Goal: Transaction & Acquisition: Obtain resource

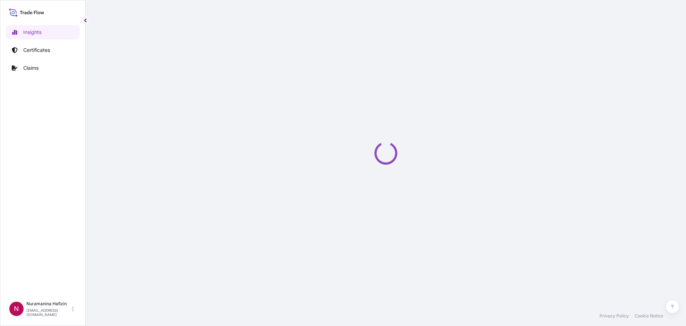
select select "2025"
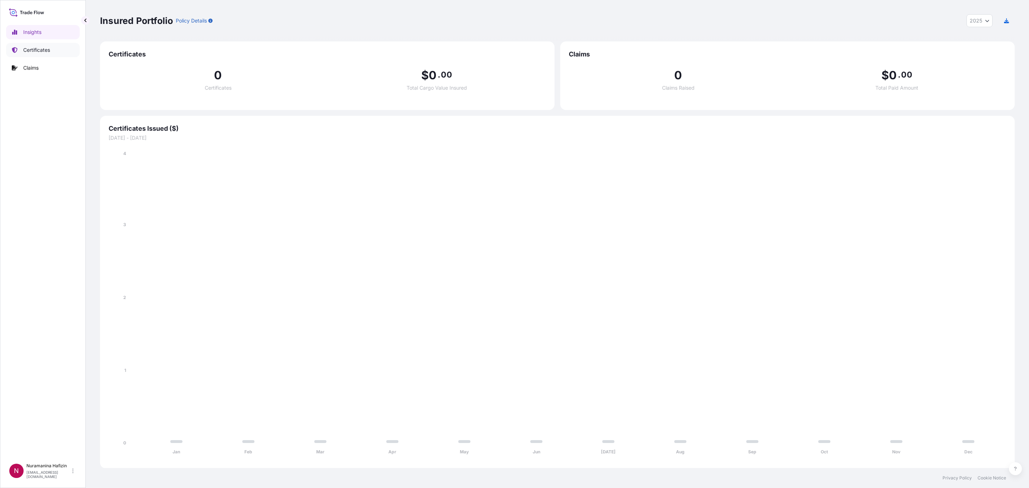
click at [39, 46] on p "Certificates" at bounding box center [36, 49] width 27 height 7
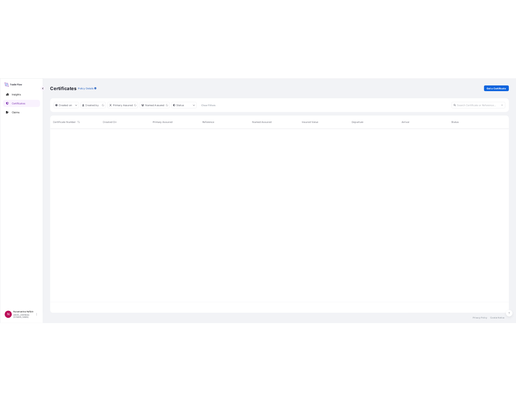
scroll to position [364, 907]
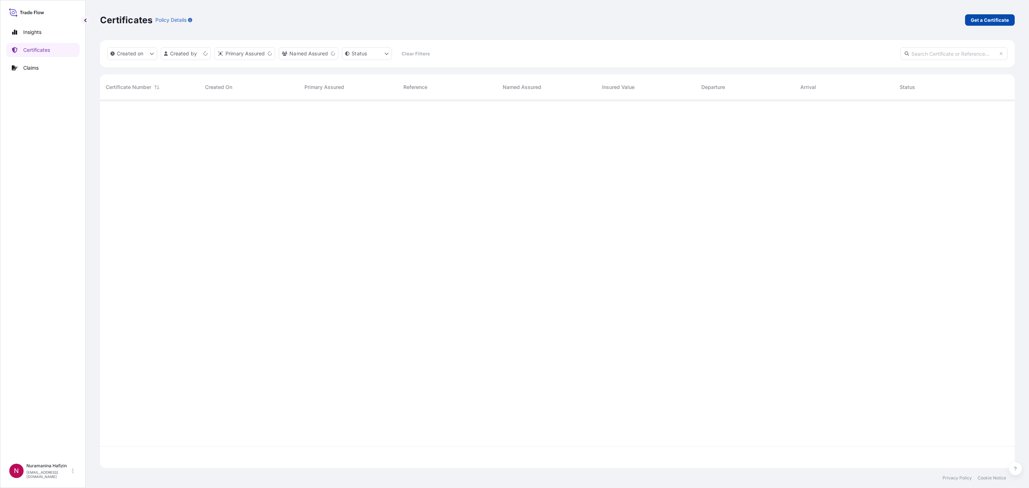
click at [686, 18] on p "Get a Certificate" at bounding box center [990, 19] width 38 height 7
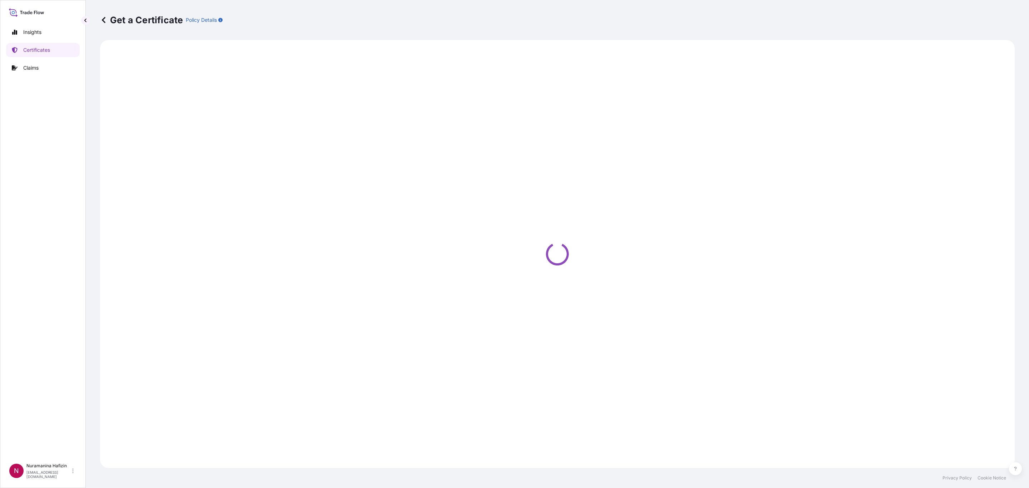
select select "Barge"
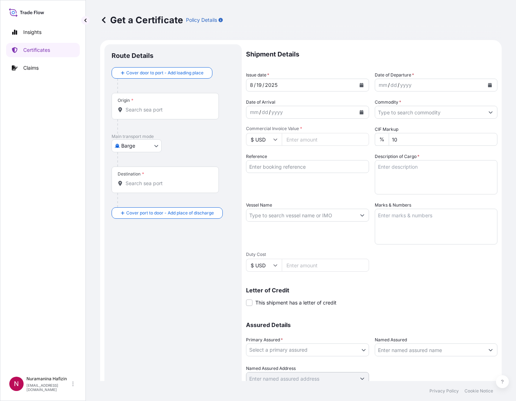
click at [434, 87] on div "mm / dd / yyyy" at bounding box center [429, 85] width 109 height 13
click at [484, 82] on button "Calendar" at bounding box center [489, 84] width 11 height 11
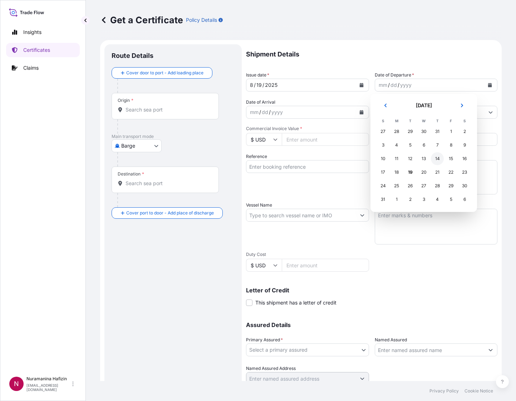
click at [434, 159] on div "14" at bounding box center [437, 158] width 13 height 13
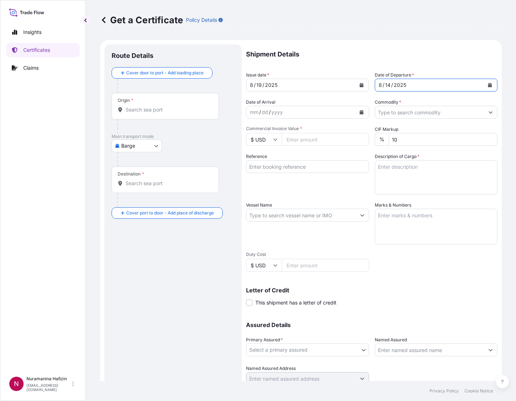
click at [422, 112] on input "Commodity *" at bounding box center [429, 112] width 109 height 13
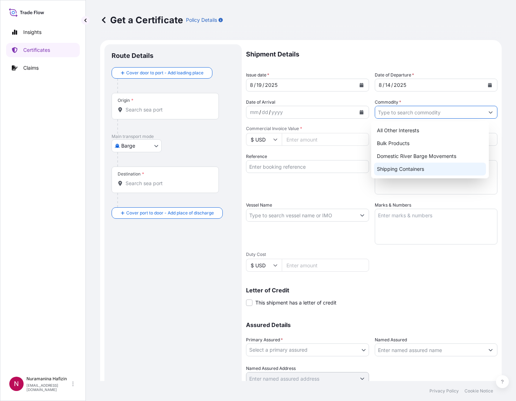
click at [409, 166] on div "Shipping Containers" at bounding box center [430, 169] width 112 height 13
type input "Shipping Containers"
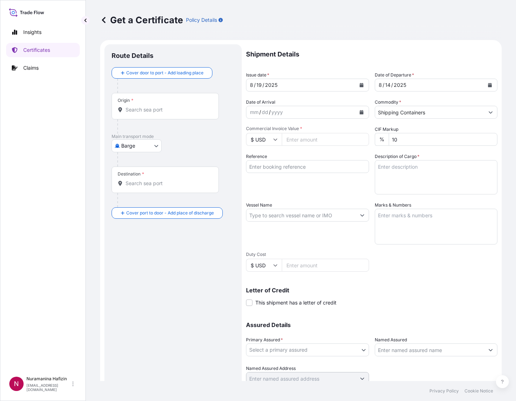
click at [302, 137] on input "Commercial Invoice Value *" at bounding box center [325, 139] width 87 height 13
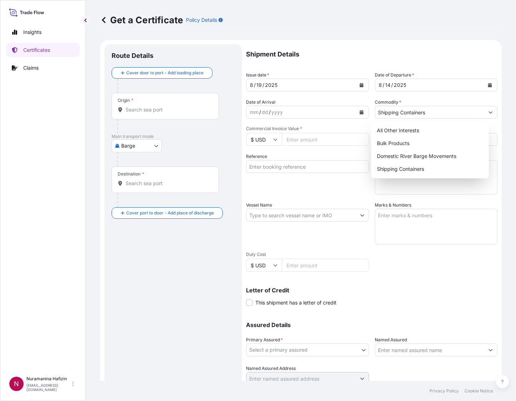
paste input "342720.00"
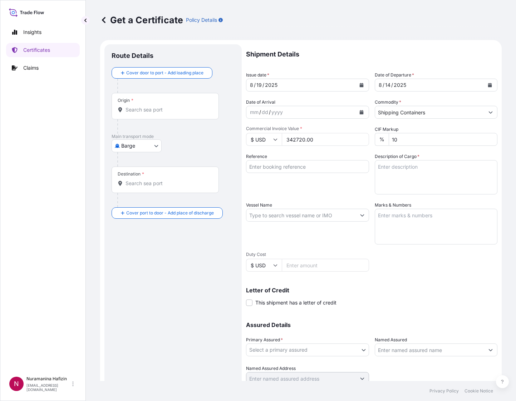
type input "342720.00"
drag, startPoint x: 270, startPoint y: 167, endPoint x: 324, endPoint y: 167, distance: 54.7
click at [270, 167] on input "Reference" at bounding box center [307, 166] width 123 height 13
click at [285, 170] on input "Reference" at bounding box center [307, 166] width 123 height 13
paste input "B000233394"
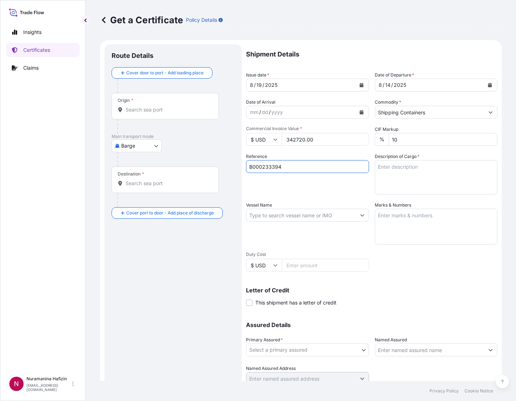
type input "B000233394"
click at [326, 214] on input "Vessel Name" at bounding box center [300, 215] width 109 height 13
paste input "MSC SINDY"
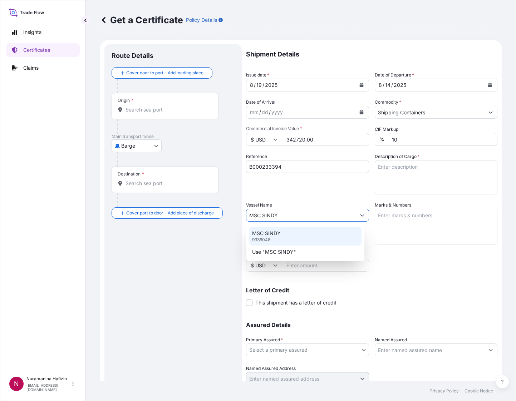
click at [295, 234] on div "MSC SINDY 9336048" at bounding box center [305, 236] width 112 height 19
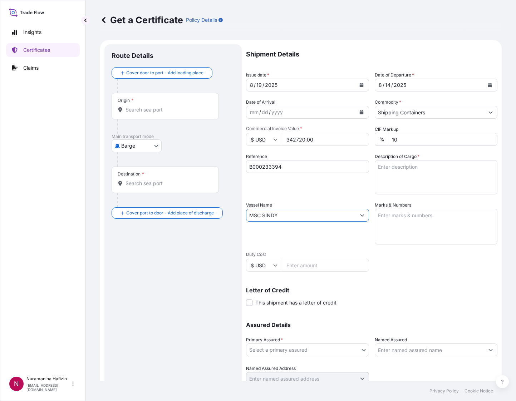
type input "MSC SINDY"
click at [398, 168] on textarea "Description of Cargo *" at bounding box center [436, 177] width 123 height 34
paste textarea "272 BOX LOADED ONTO 272 PALLETS LOADED INTO 1 40' HIGH CUBE CONTAINER CHLORINAT…"
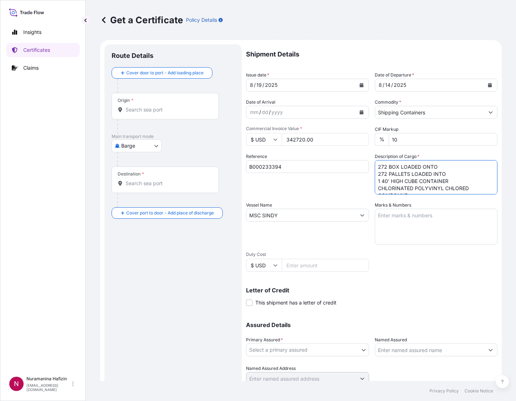
scroll to position [28, 0]
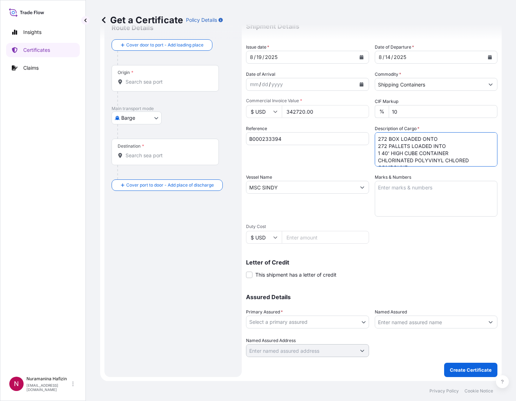
type textarea "272 BOX LOADED ONTO 272 PALLETS LOADED INTO 1 40' HIGH CUBE CONTAINER CHLORINAT…"
click at [283, 318] on body "Insights Certificates Claims N Nuramanina Hafizin [EMAIL_ADDRESS][DOMAIN_NAME] …" at bounding box center [258, 200] width 516 height 401
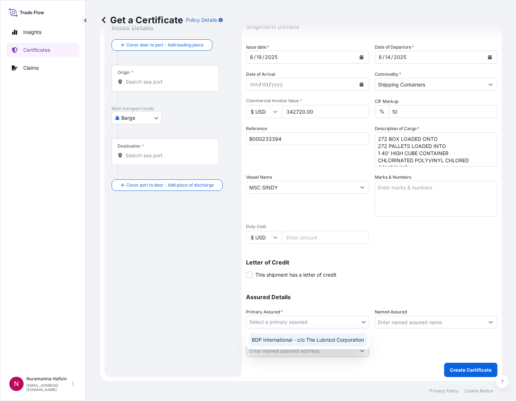
click at [291, 325] on div "BDP International - c/o The Lubrizol Corporation" at bounding box center [308, 340] width 118 height 13
select select "31972"
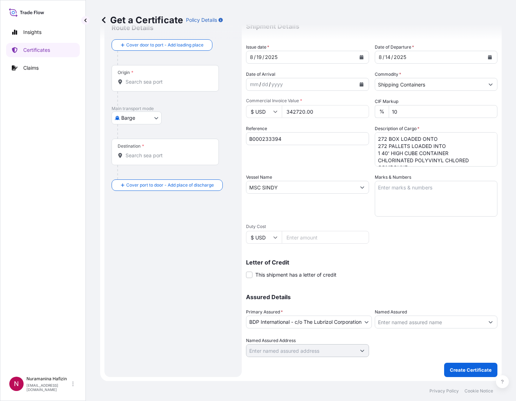
click at [435, 316] on input "Named Assured" at bounding box center [429, 322] width 109 height 13
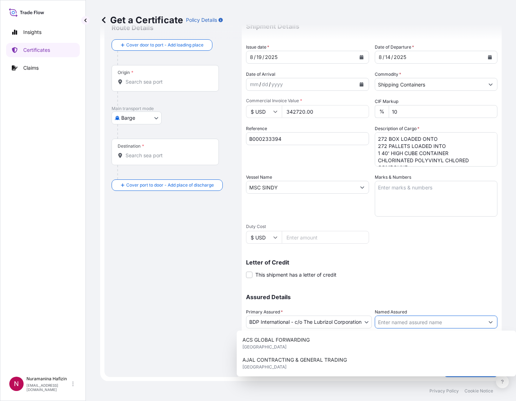
paste input "NEW PRODUCTS INDUSTRIES CO LTD"
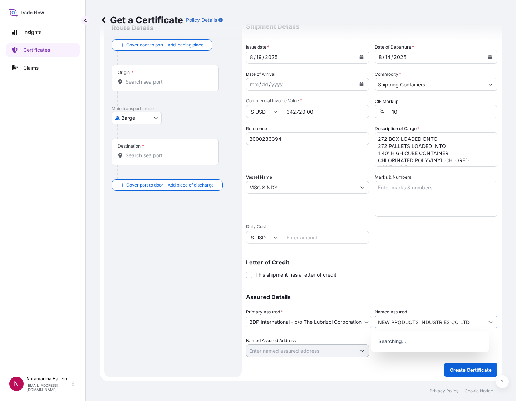
type input "NEW PRODUCTS INDUSTRIES CO LTD"
click at [147, 119] on body "15 options available. 0 options available. Insights Certificates Claims N Nuram…" at bounding box center [258, 200] width 516 height 401
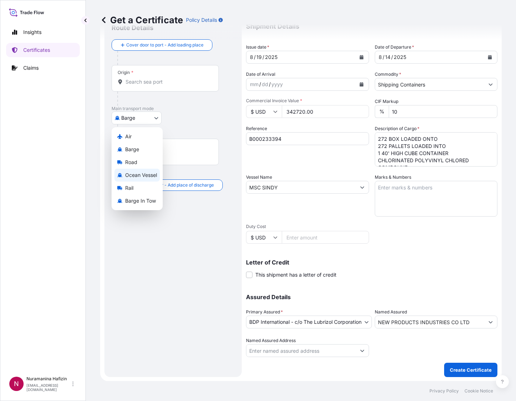
click at [137, 174] on span "Ocean Vessel" at bounding box center [141, 175] width 32 height 7
select select "Ocean Vessel"
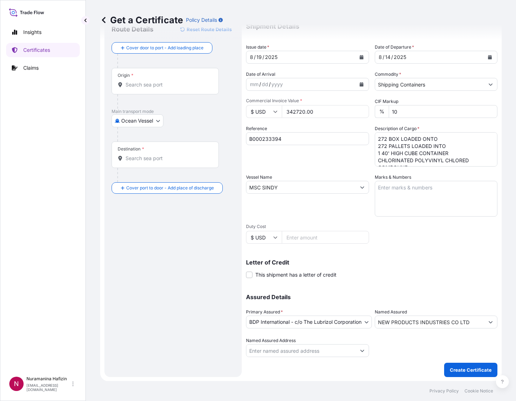
click at [166, 76] on div "Origin *" at bounding box center [165, 81] width 107 height 26
click at [166, 81] on input "Origin *" at bounding box center [167, 84] width 84 height 7
paste input "MEERHOUT"
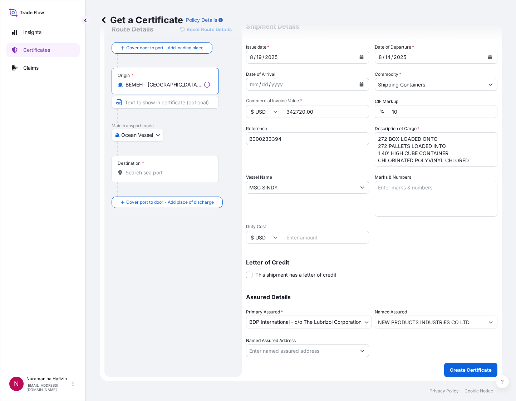
type input "BEMEH - [GEOGRAPHIC_DATA], [GEOGRAPHIC_DATA]"
click at [150, 165] on div "Destination *" at bounding box center [165, 169] width 107 height 26
click at [150, 169] on input "Destination *" at bounding box center [167, 172] width 84 height 7
paste input "JEDDAH, [GEOGRAPHIC_DATA]"
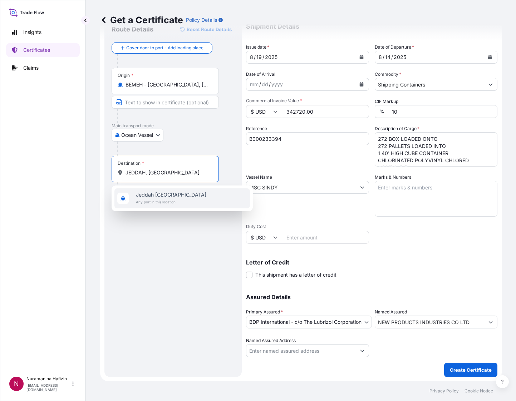
click at [162, 202] on span "Any port in this location" at bounding box center [171, 201] width 70 height 7
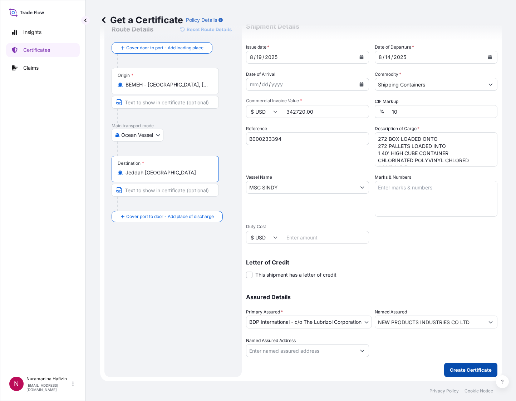
type input "Jeddah [GEOGRAPHIC_DATA]"
click at [460, 325] on p "Create Certificate" at bounding box center [471, 369] width 42 height 7
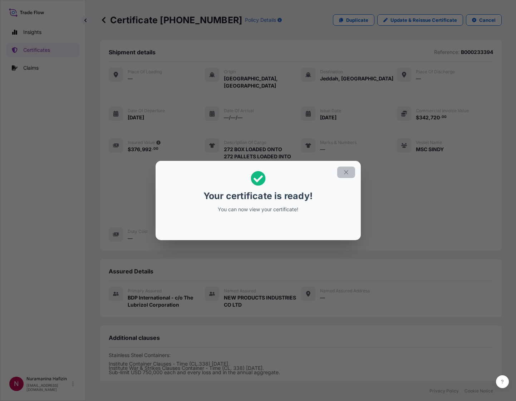
click at [345, 172] on icon "button" at bounding box center [346, 172] width 6 height 6
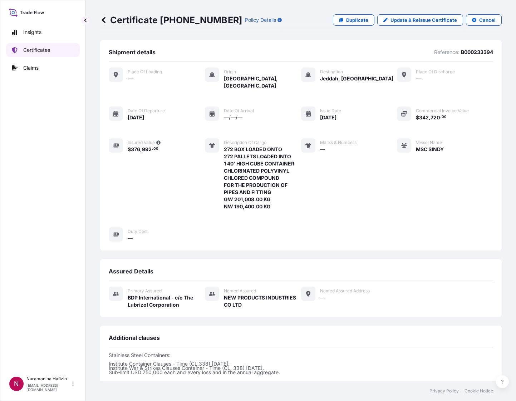
click at [45, 51] on p "Certificates" at bounding box center [36, 49] width 27 height 7
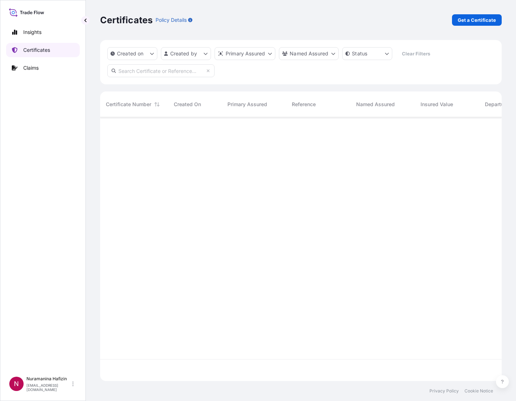
scroll to position [260, 393]
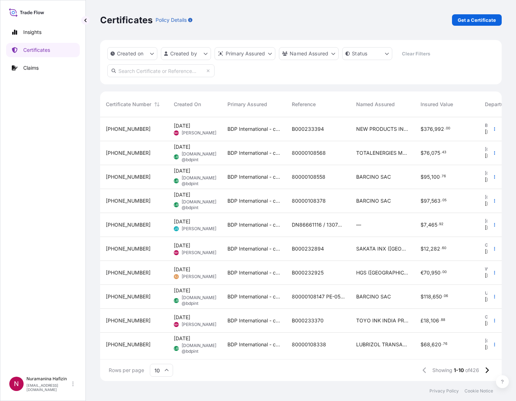
drag, startPoint x: 154, startPoint y: 72, endPoint x: 188, endPoint y: 60, distance: 35.5
click at [154, 72] on input "text" at bounding box center [160, 70] width 107 height 13
paste input "B000233394"
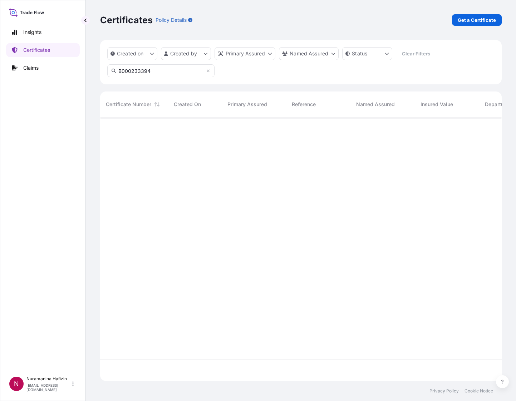
type input "B000233394"
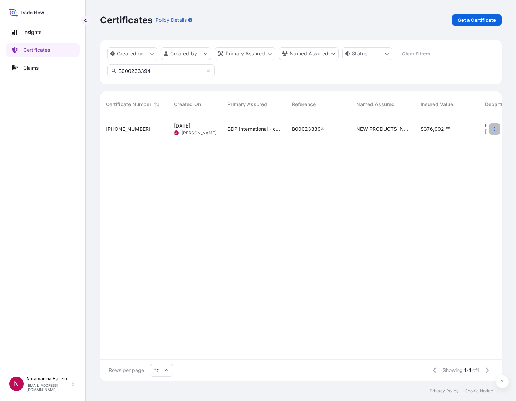
click at [491, 129] on button "button" at bounding box center [494, 128] width 11 height 11
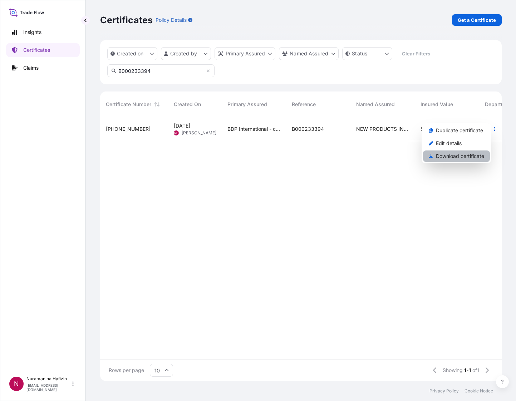
click at [452, 155] on p "Download certificate" at bounding box center [460, 156] width 48 height 7
